Goal: Task Accomplishment & Management: Use online tool/utility

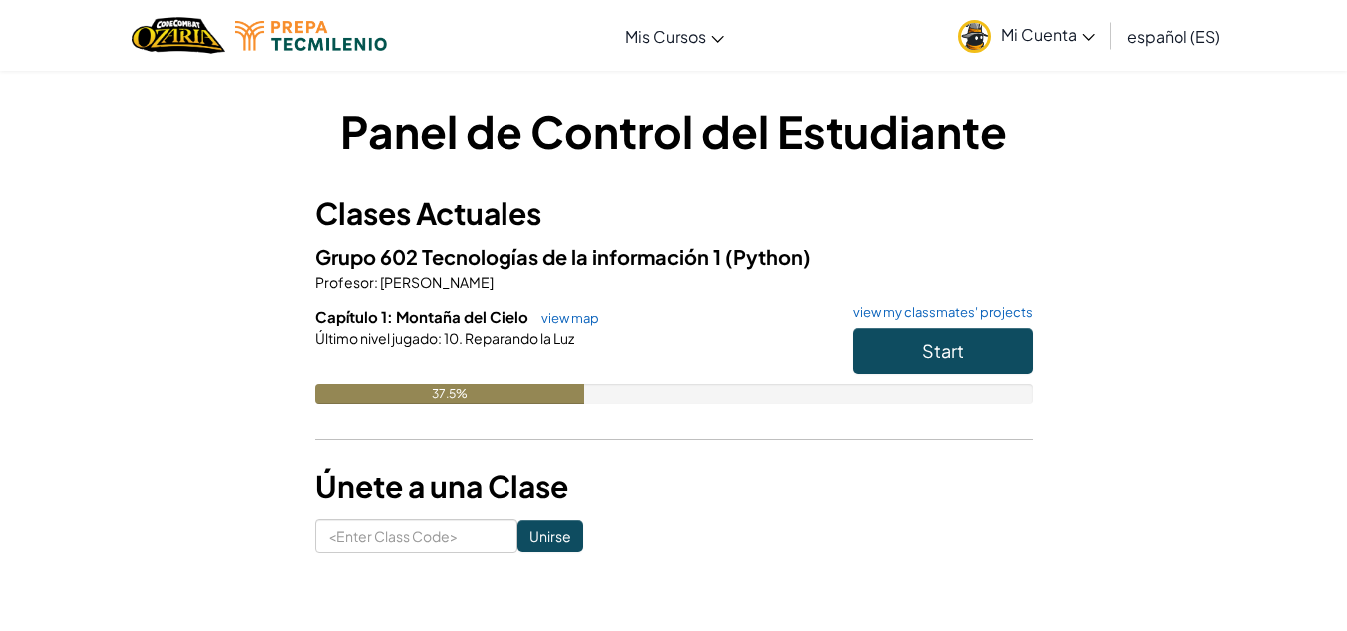
click at [950, 377] on div "Start" at bounding box center [933, 356] width 199 height 56
click at [953, 359] on span "Start" at bounding box center [943, 350] width 42 height 23
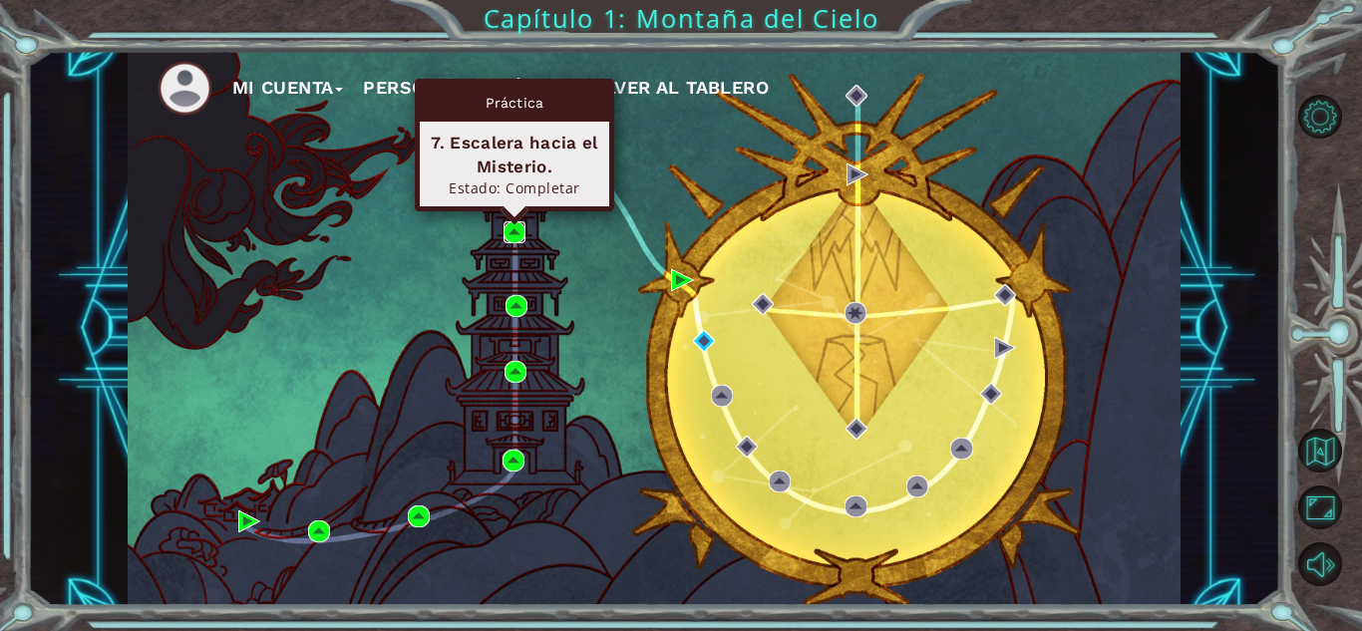
click at [515, 226] on img at bounding box center [515, 232] width 22 height 22
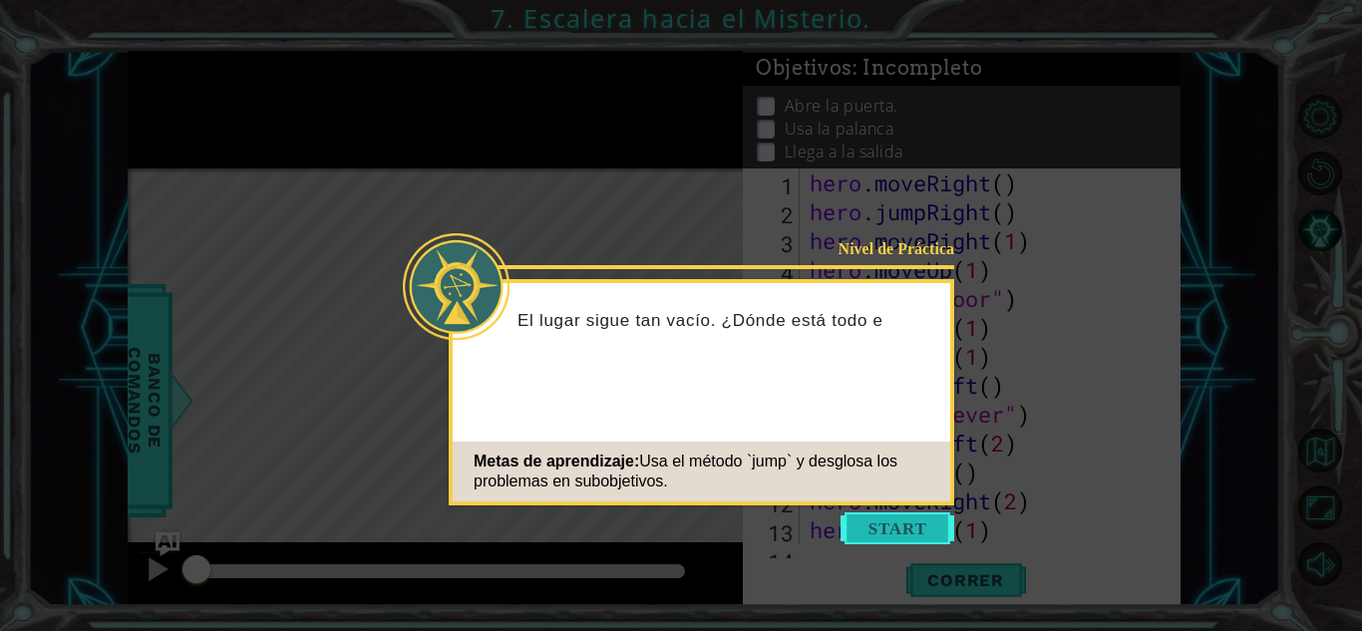
click at [895, 524] on button "Start" at bounding box center [898, 529] width 114 height 32
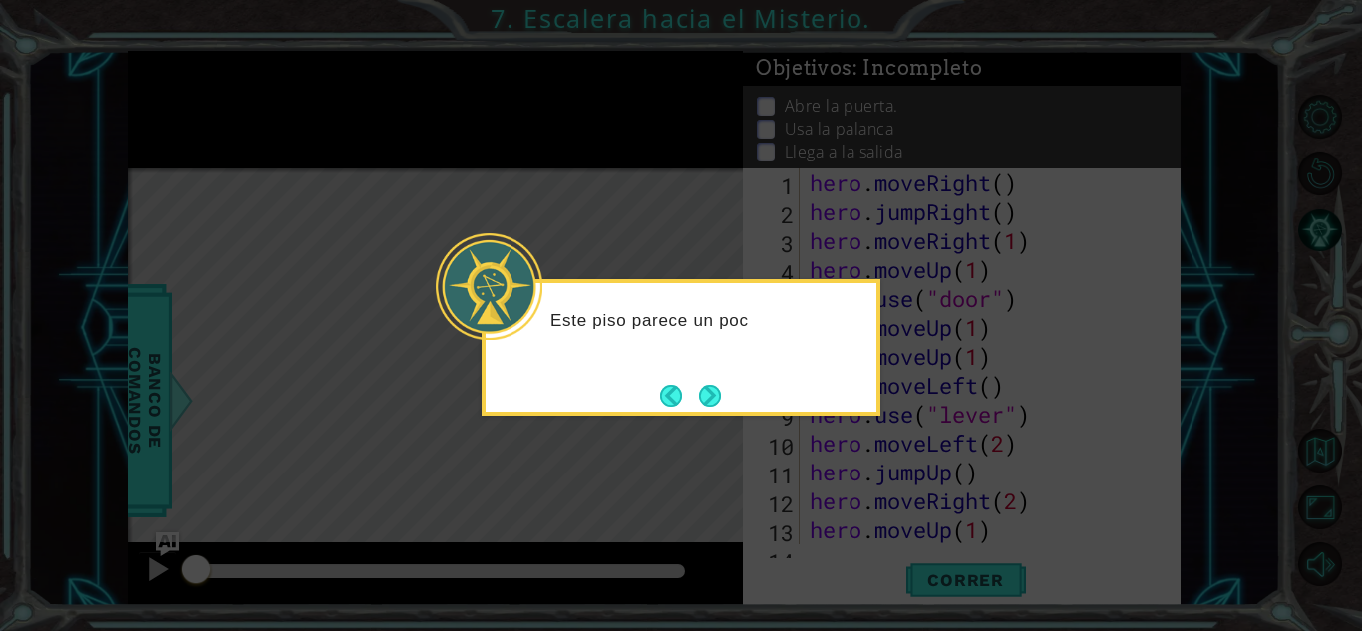
click at [715, 416] on icon at bounding box center [681, 315] width 1362 height 631
click at [699, 399] on button "Next" at bounding box center [710, 396] width 22 height 22
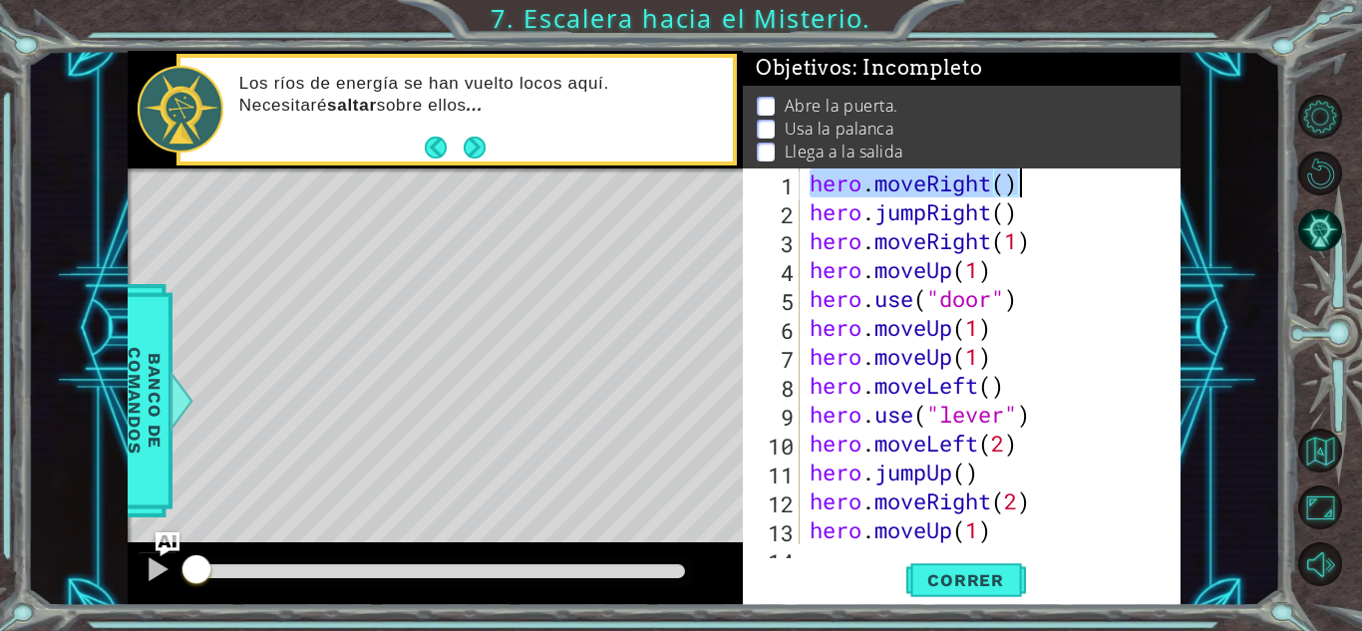
drag, startPoint x: 810, startPoint y: 184, endPoint x: 1032, endPoint y: 182, distance: 222.4
click at [1032, 182] on div "hero . moveRight ( ) hero . jumpRight ( ) hero . moveRight ( 1 ) hero . moveUp …" at bounding box center [988, 386] width 365 height 434
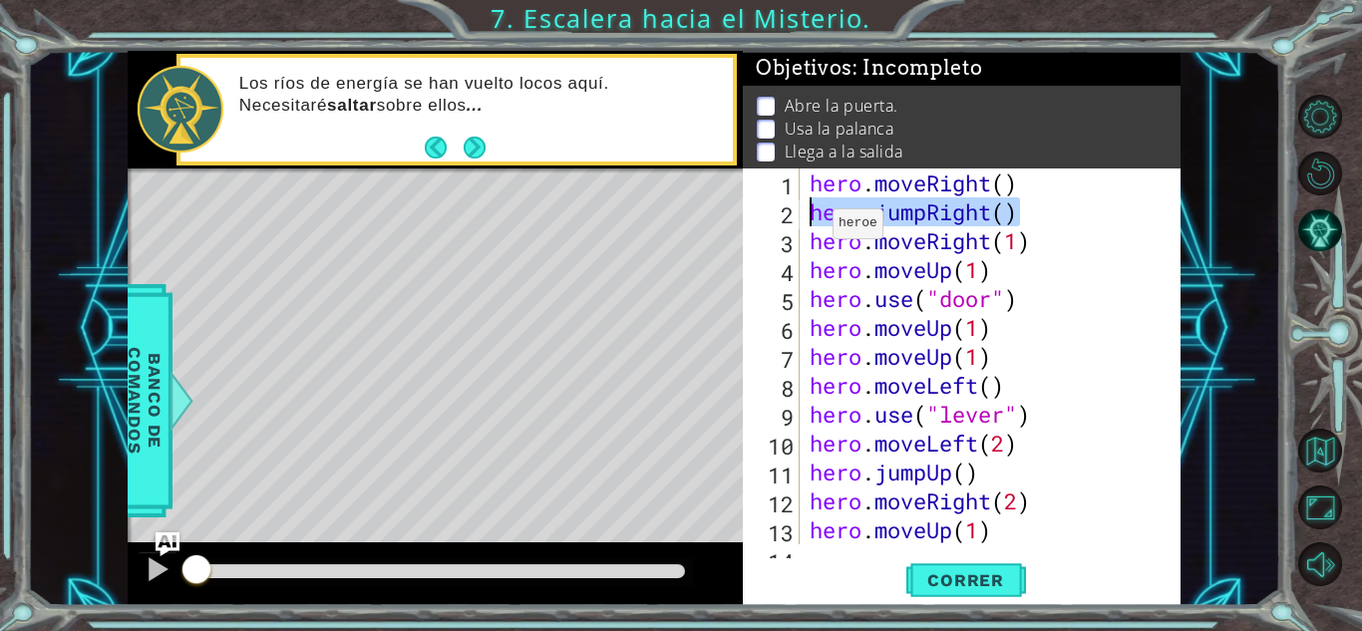
drag, startPoint x: 1018, startPoint y: 216, endPoint x: 772, endPoint y: 215, distance: 246.3
click at [772, 215] on div "hero.moveRight() 1 2 3 4 5 6 7 8 9 10 11 12 13 14 hero . moveRight ( ) hero . j…" at bounding box center [959, 357] width 433 height 376
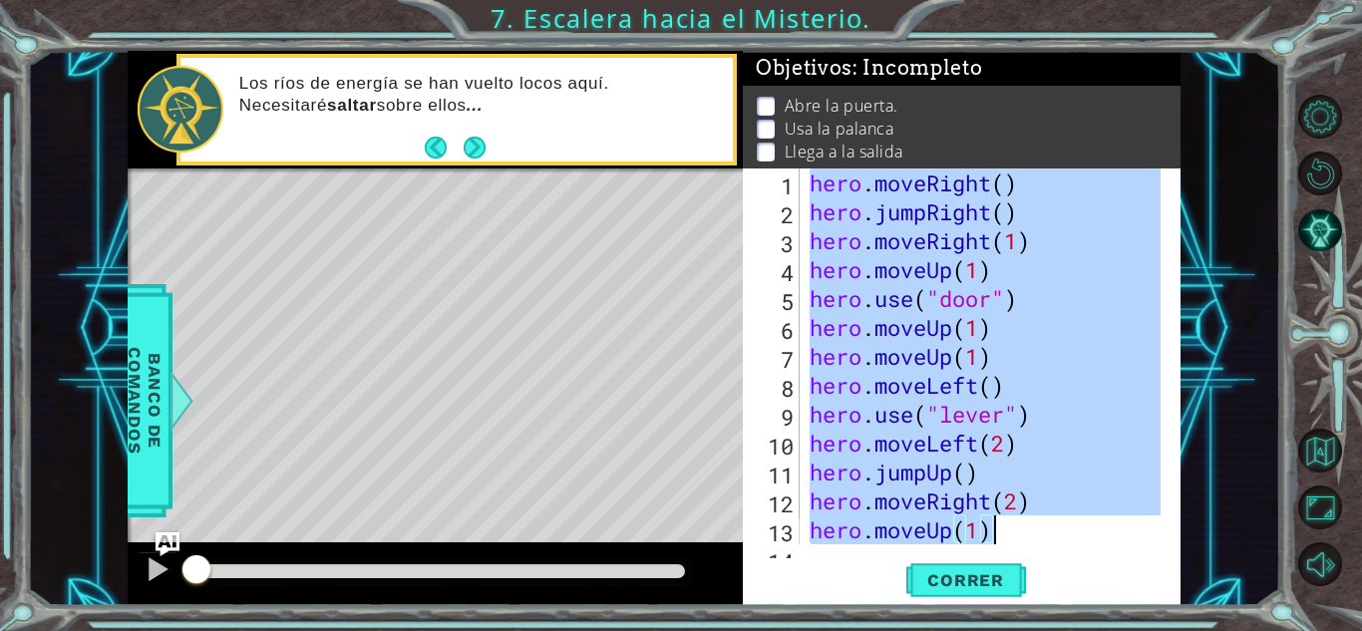
scroll to position [58, 0]
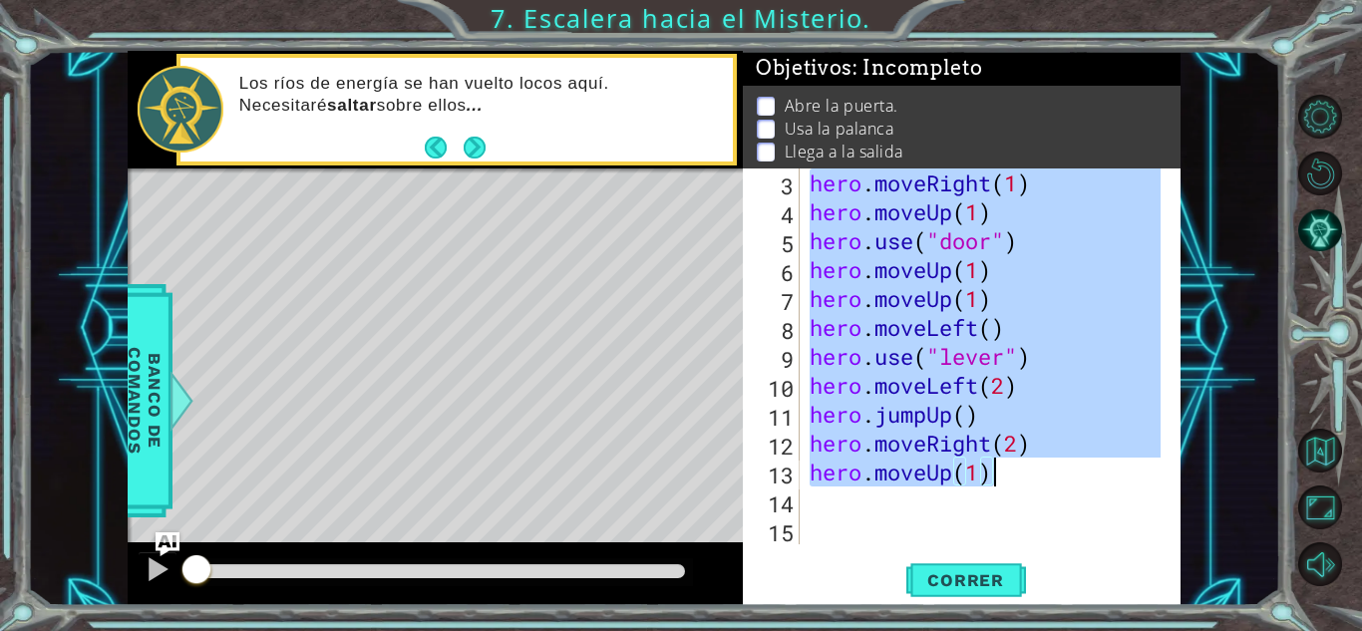
drag, startPoint x: 810, startPoint y: 186, endPoint x: 1033, endPoint y: 483, distance: 371.0
click at [1033, 483] on div "hero . moveRight ( 1 ) hero . moveUp ( 1 ) hero . use ( "door" ) hero . moveUp …" at bounding box center [988, 386] width 365 height 434
type textarea "hero.moveRight(2) hero.moveUp(1)"
click at [1329, 460] on button "Volver al Mapa" at bounding box center [1320, 451] width 44 height 44
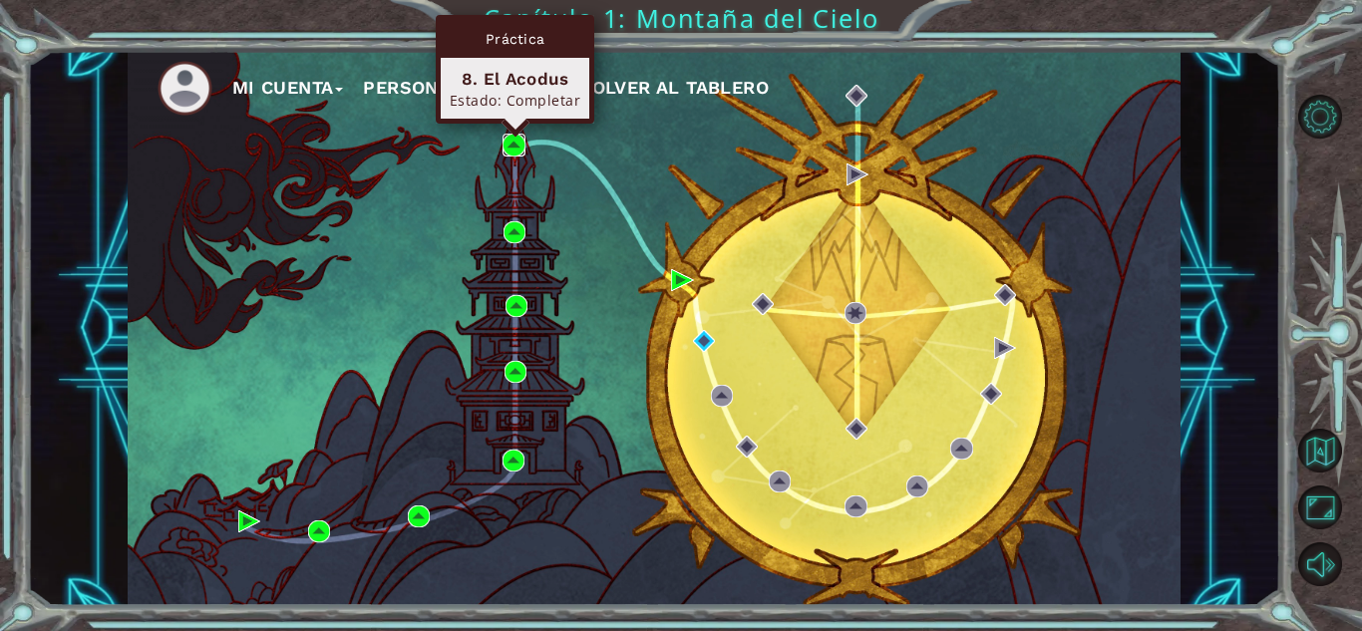
click at [514, 140] on img at bounding box center [514, 145] width 22 height 22
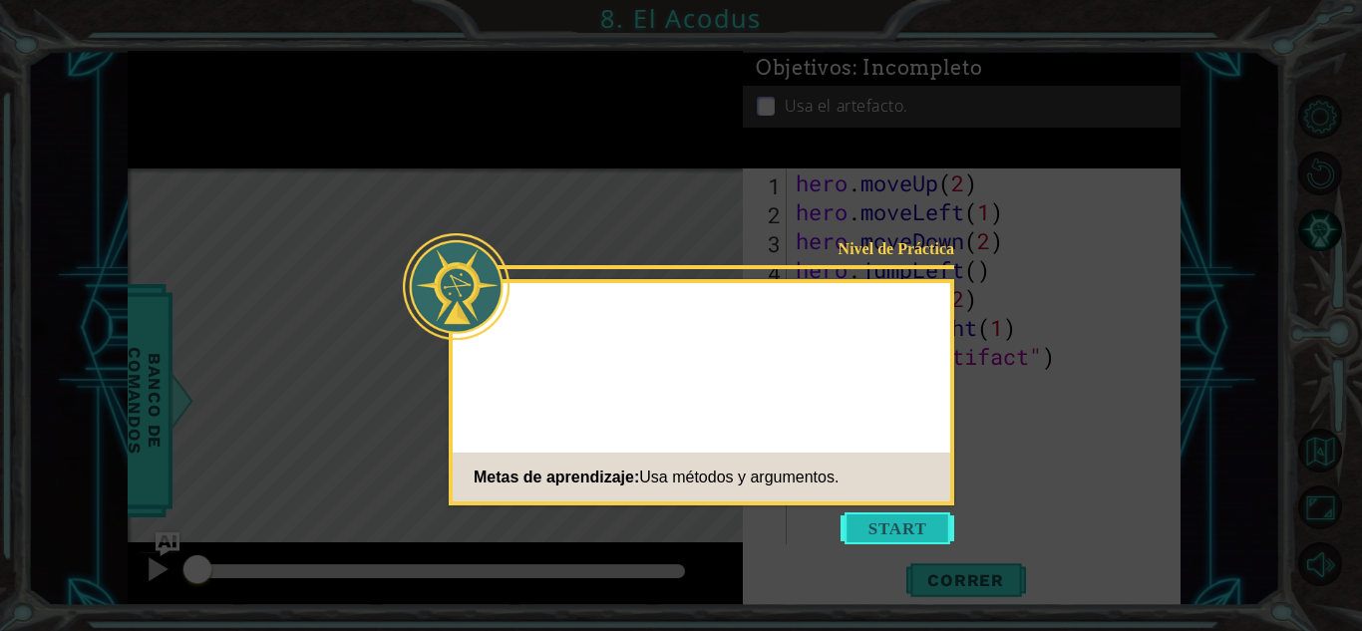
click at [857, 522] on button "Start" at bounding box center [898, 529] width 114 height 32
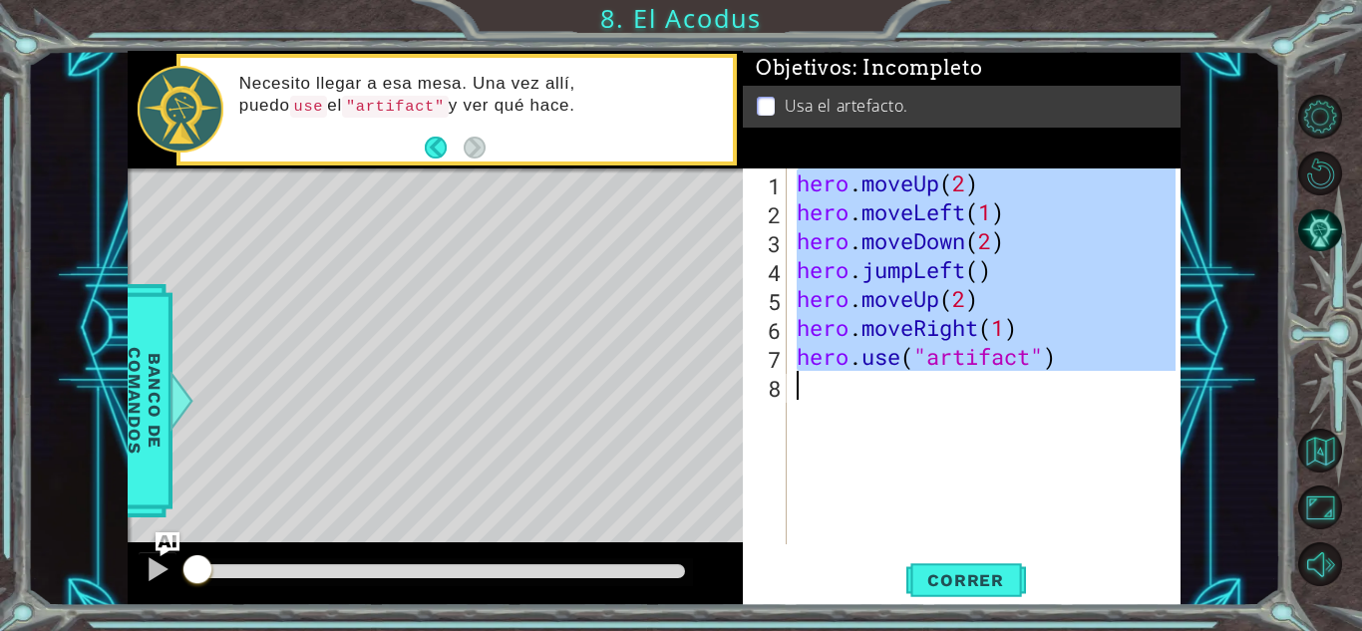
drag, startPoint x: 797, startPoint y: 186, endPoint x: 1064, endPoint y: 395, distance: 338.9
click at [1064, 395] on div "hero . moveUp ( 2 ) hero . moveLeft ( 1 ) hero . moveDown ( 2 ) hero . jumpLeft…" at bounding box center [989, 386] width 393 height 434
type textarea "hero.use("artifact")"
